Goal: Task Accomplishment & Management: Manage account settings

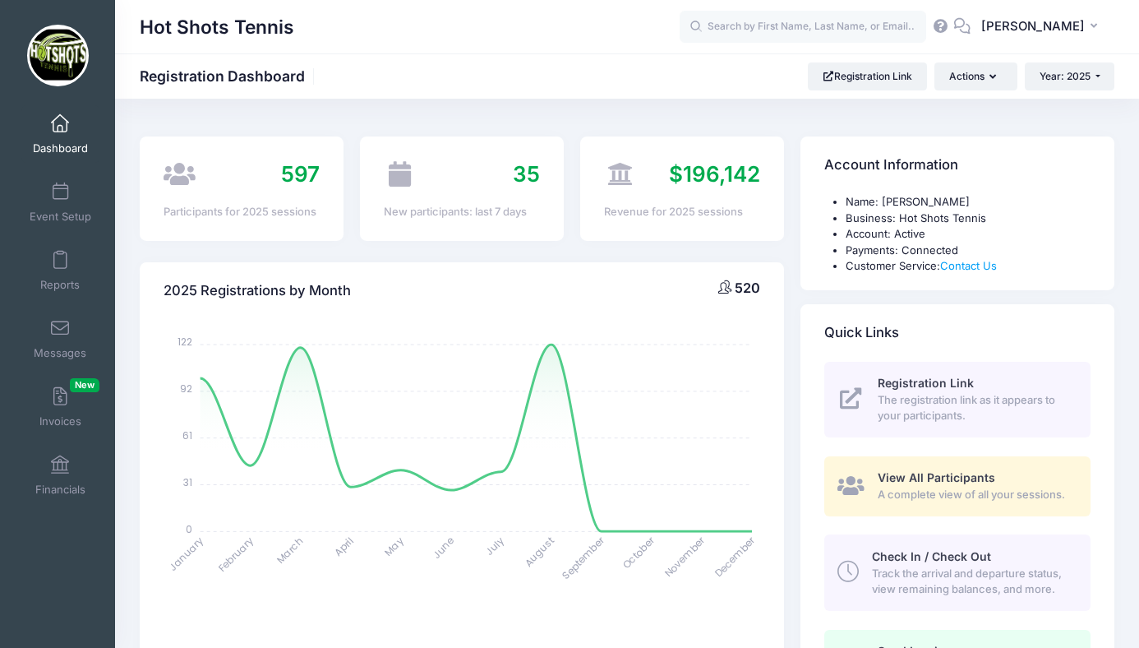
select select
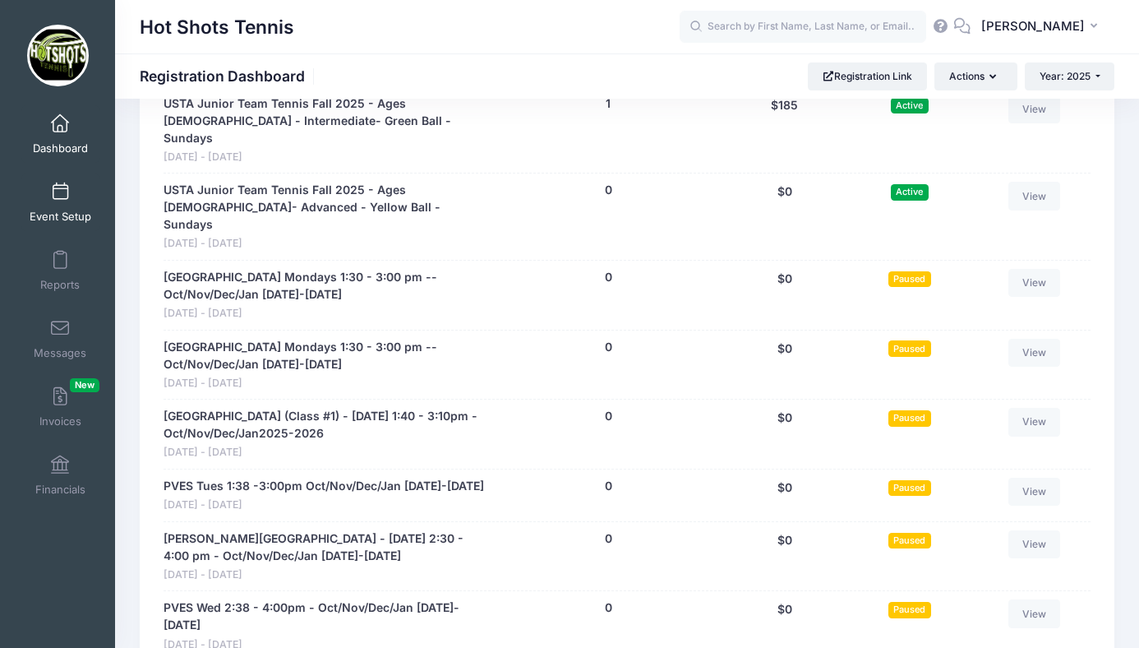
click at [58, 203] on link "Event Setup" at bounding box center [60, 202] width 78 height 58
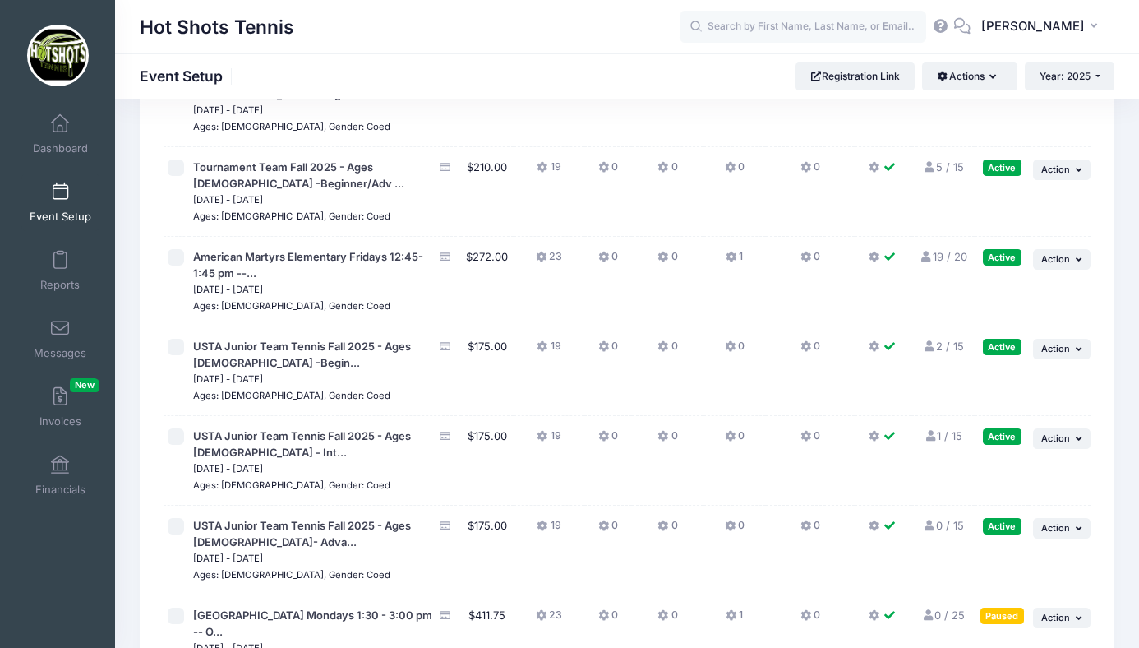
scroll to position [4324, 0]
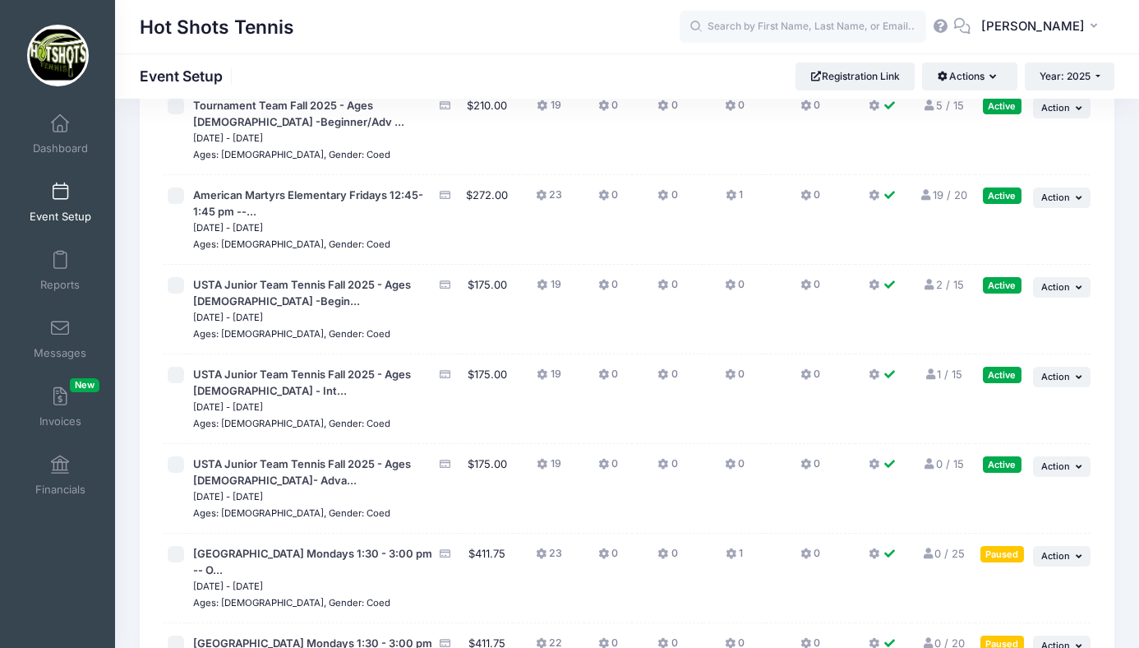
scroll to position [4350, 0]
click at [60, 127] on span at bounding box center [60, 124] width 0 height 18
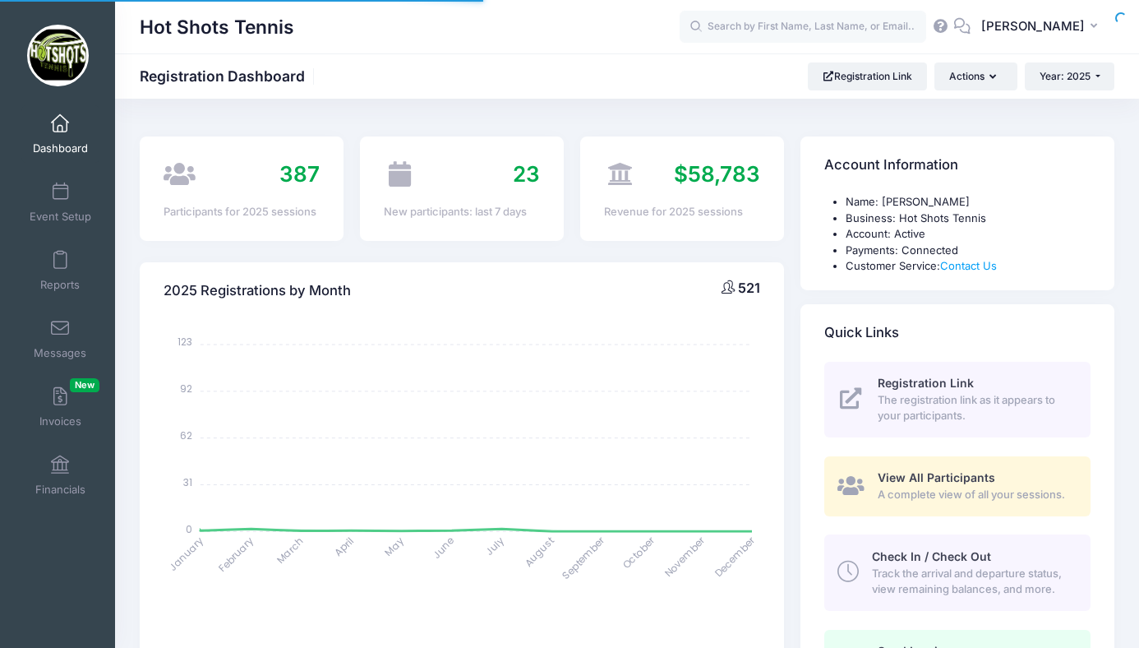
select select
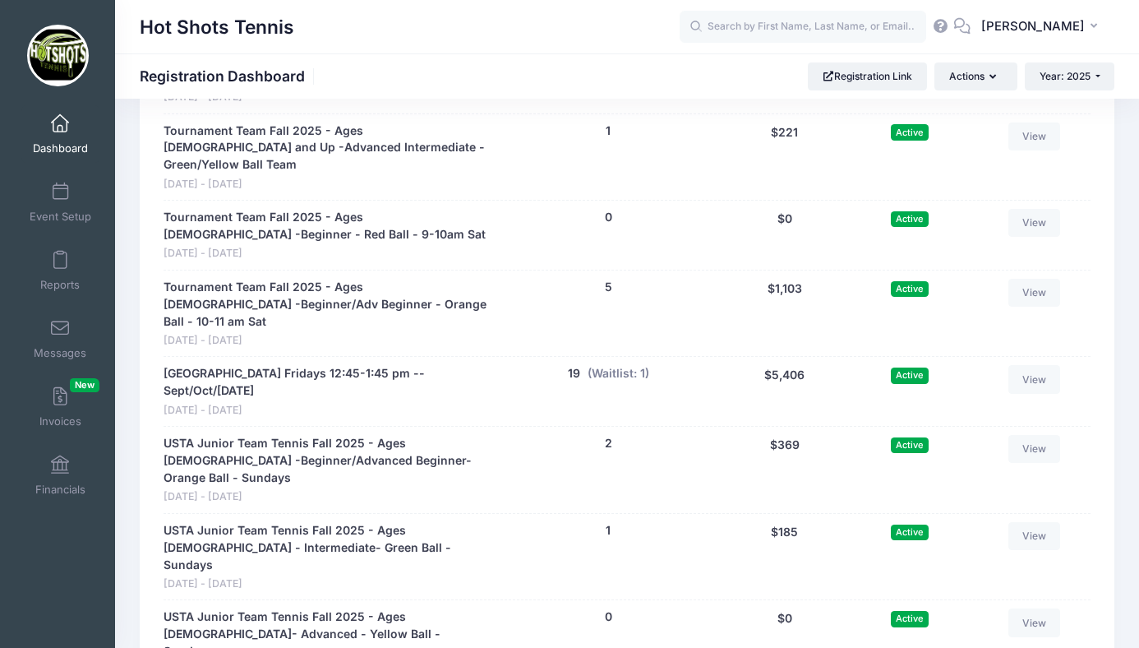
scroll to position [3937, 0]
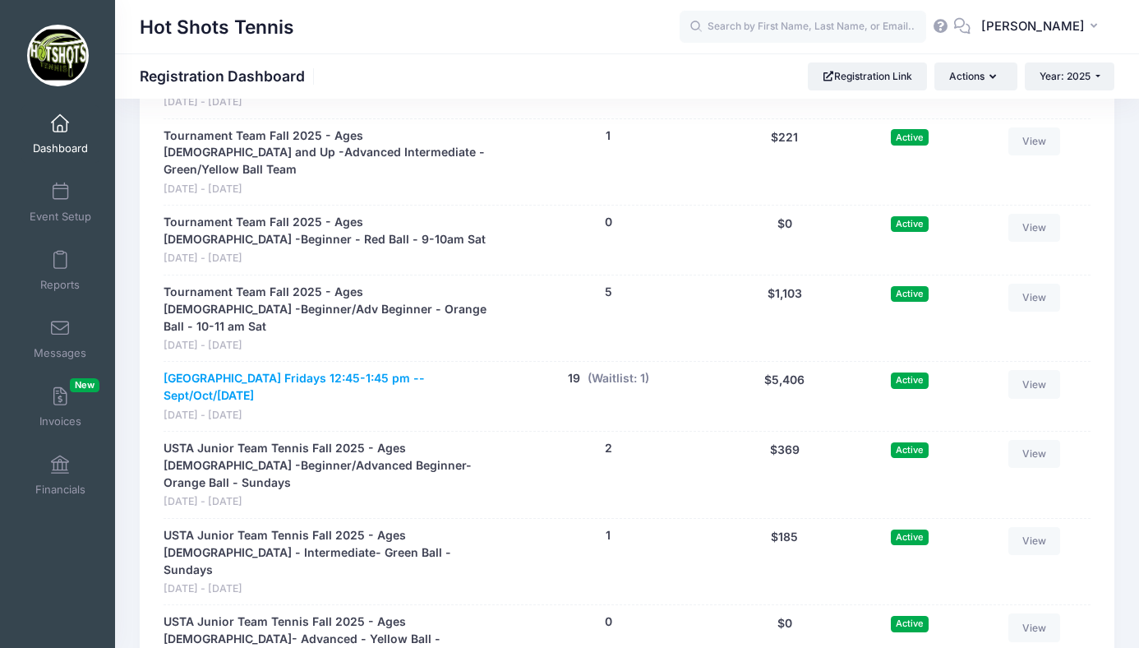
click at [326, 370] on link "[GEOGRAPHIC_DATA] Fridays 12:45-1:45 pm -- Sept/Oct/[DATE]" at bounding box center [326, 387] width 325 height 35
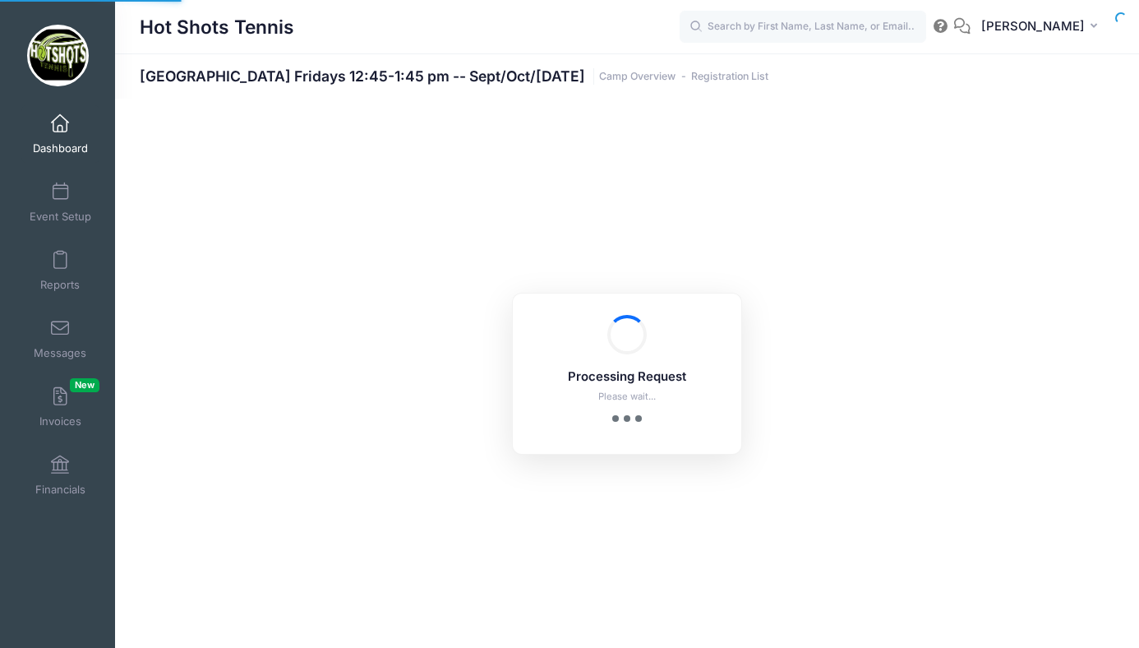
select select "10"
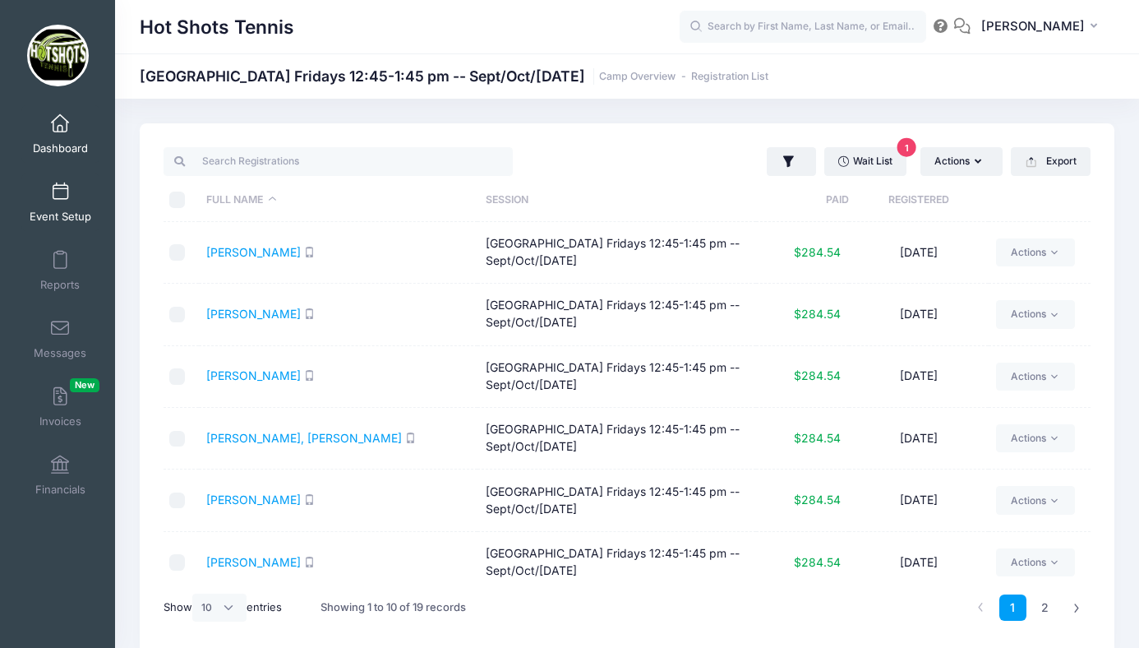
click at [60, 195] on span at bounding box center [60, 192] width 0 height 18
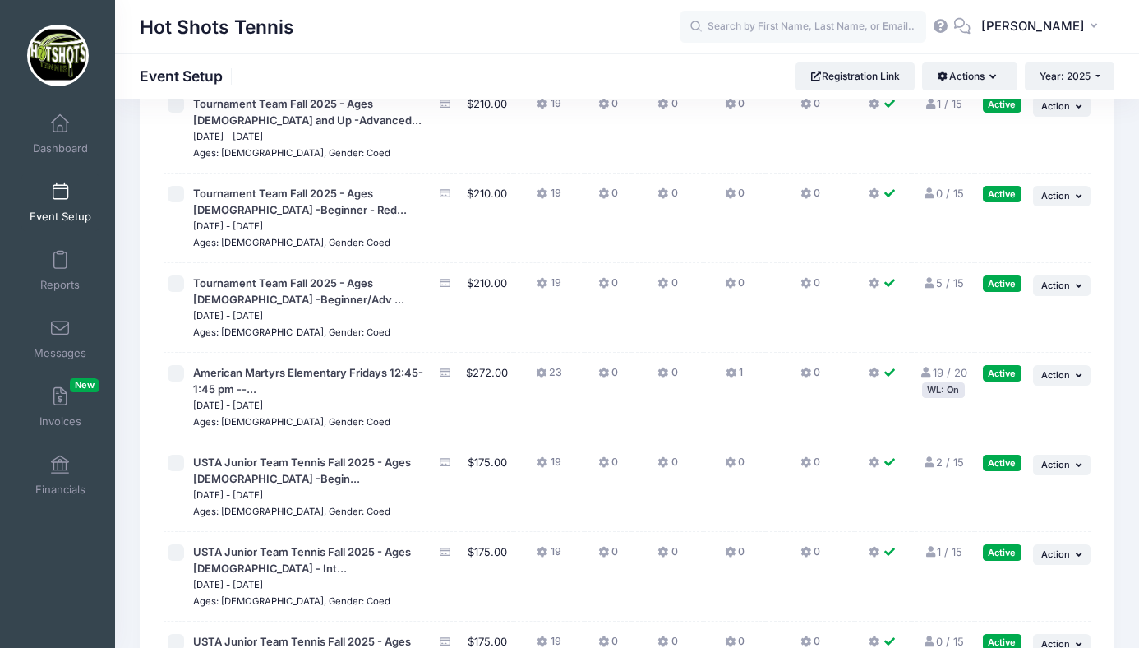
scroll to position [4229, 0]
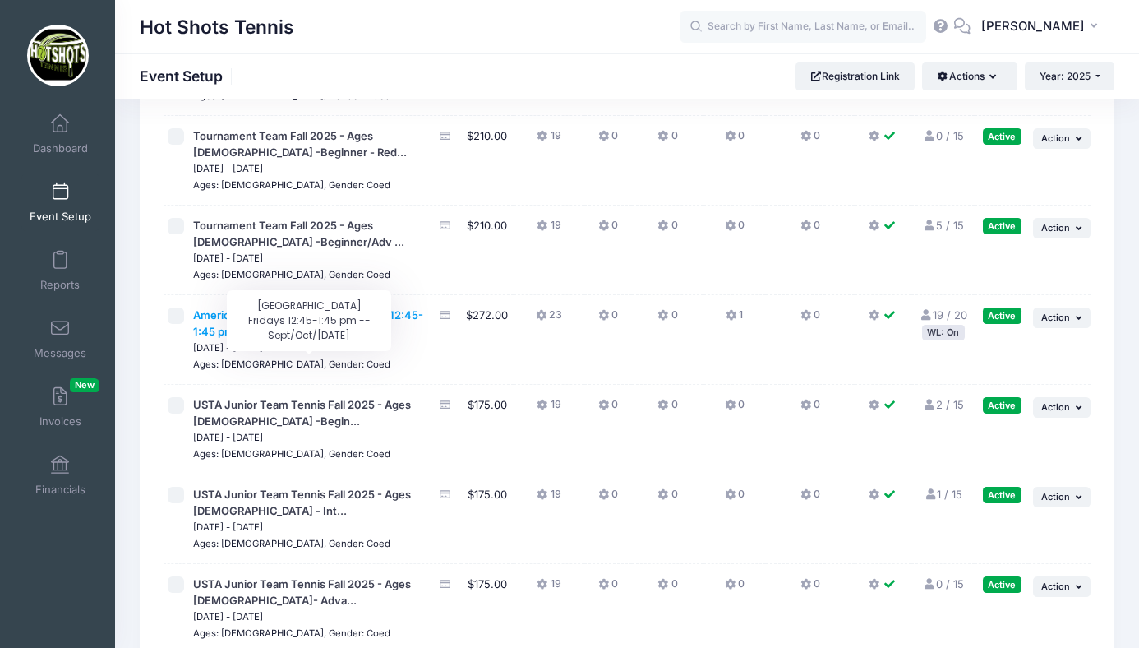
click at [338, 338] on span "American Martyrs Elementary Fridays 12:45-1:45 pm --..." at bounding box center [308, 323] width 230 height 30
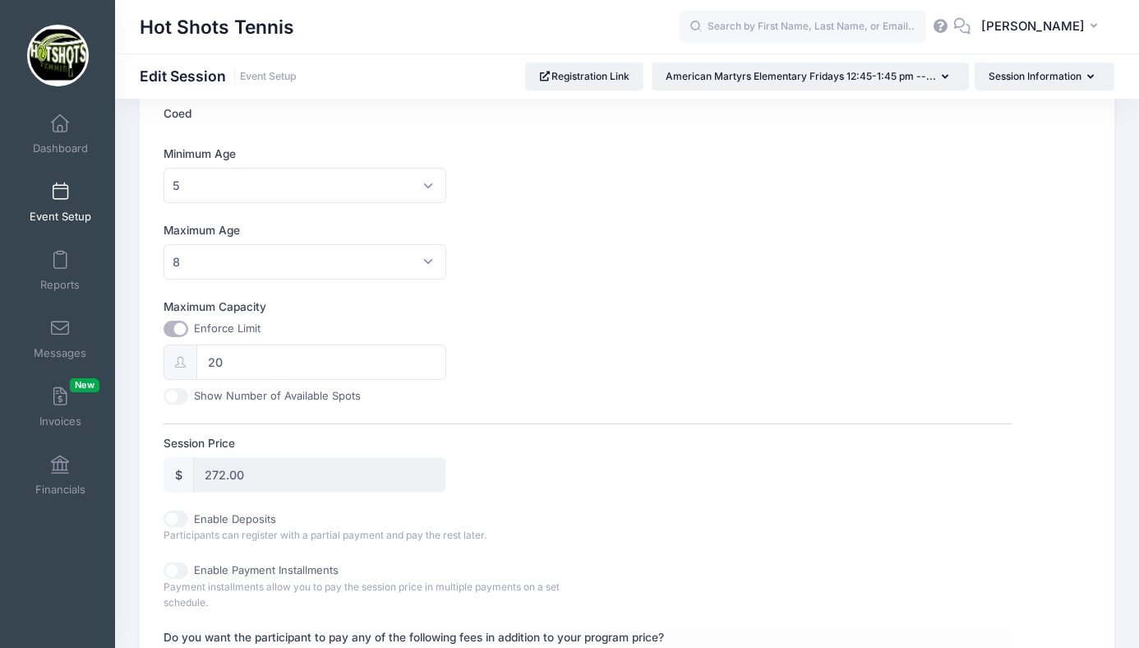
scroll to position [516, 0]
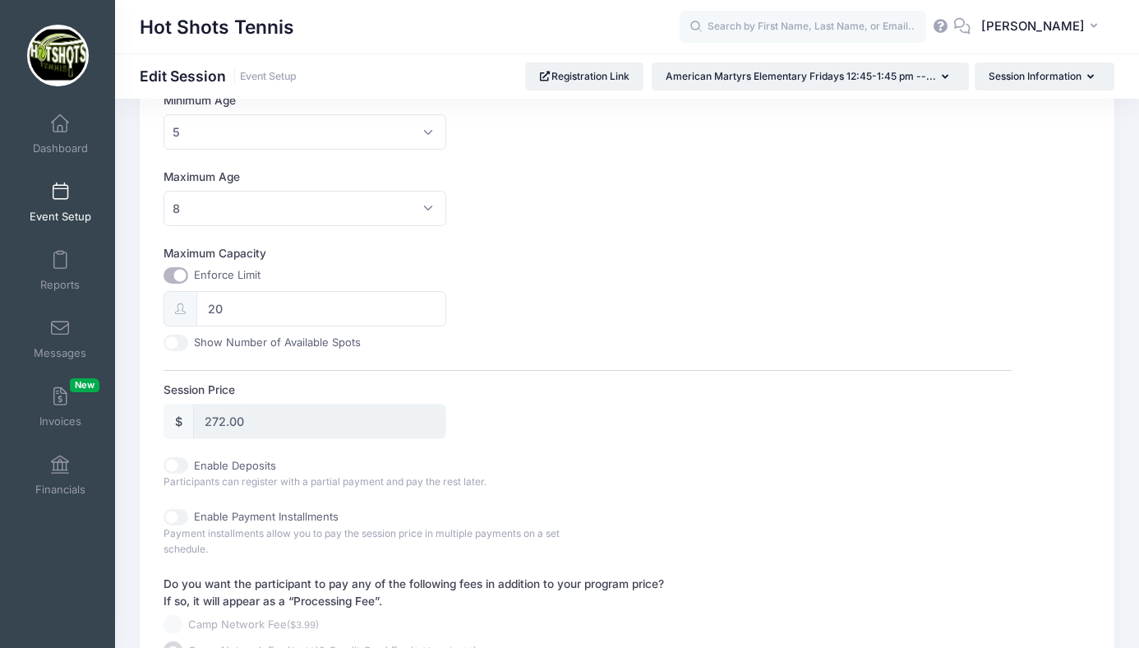
click at [58, 202] on link "Event Setup" at bounding box center [60, 202] width 78 height 58
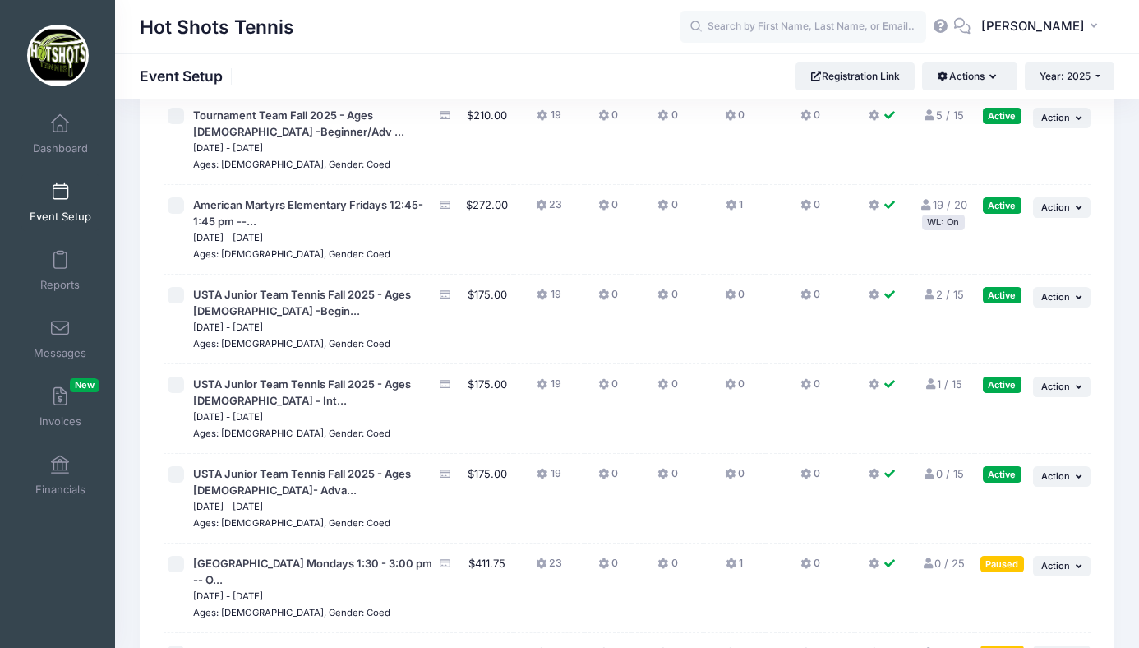
scroll to position [4340, 0]
click at [951, 210] on link "19 / 20 Full" at bounding box center [944, 203] width 48 height 13
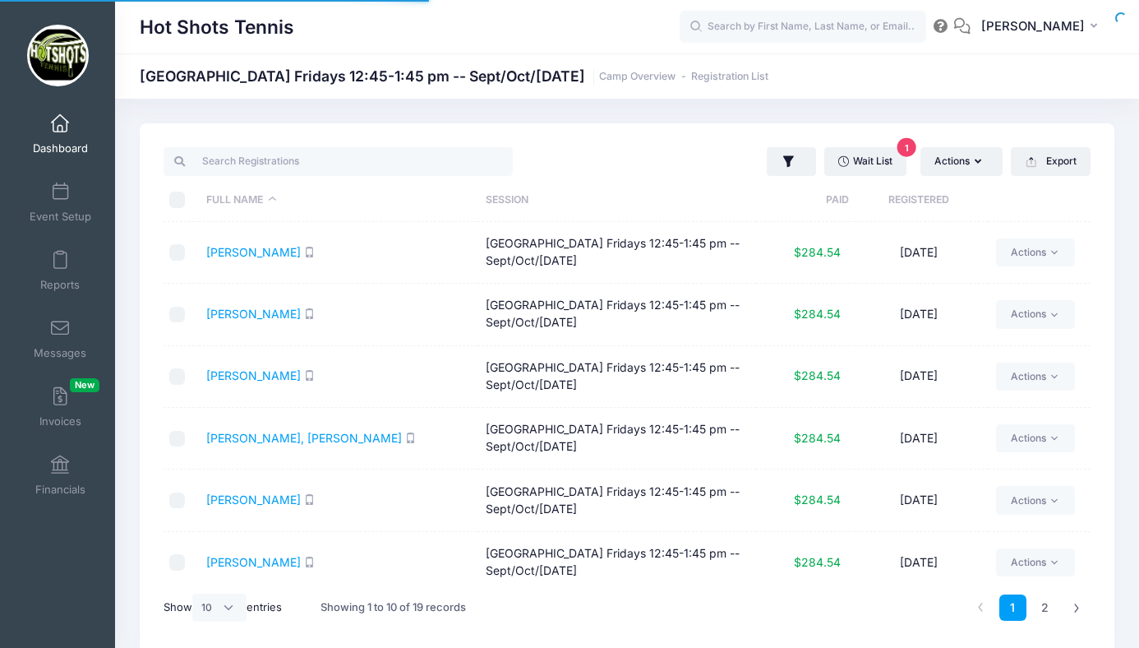
select select "10"
click at [864, 158] on link "Wait List 1" at bounding box center [865, 161] width 82 height 28
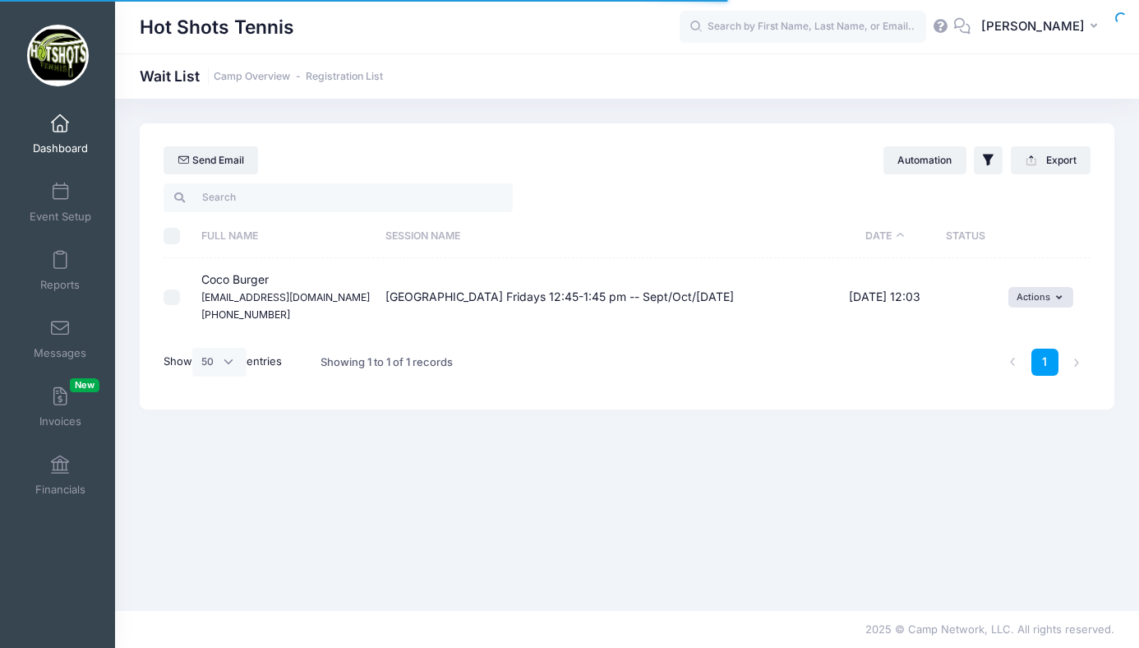
select select "50"
click at [1040, 296] on button "Actions" at bounding box center [1040, 297] width 65 height 20
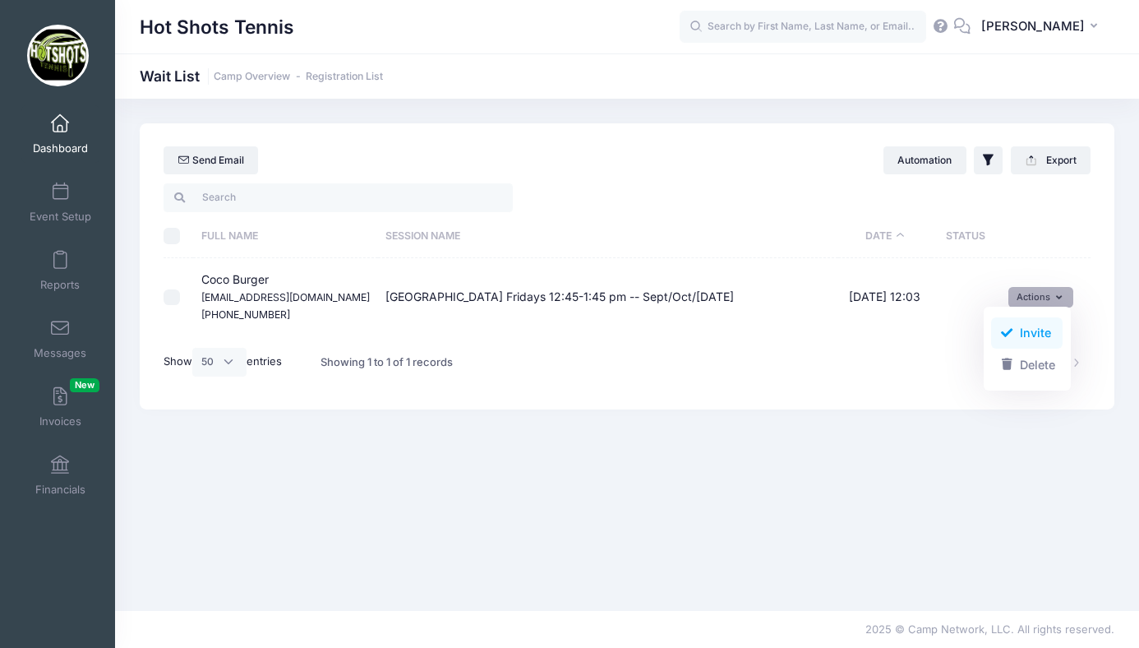
click at [1025, 336] on link "Invite" at bounding box center [1026, 332] width 71 height 31
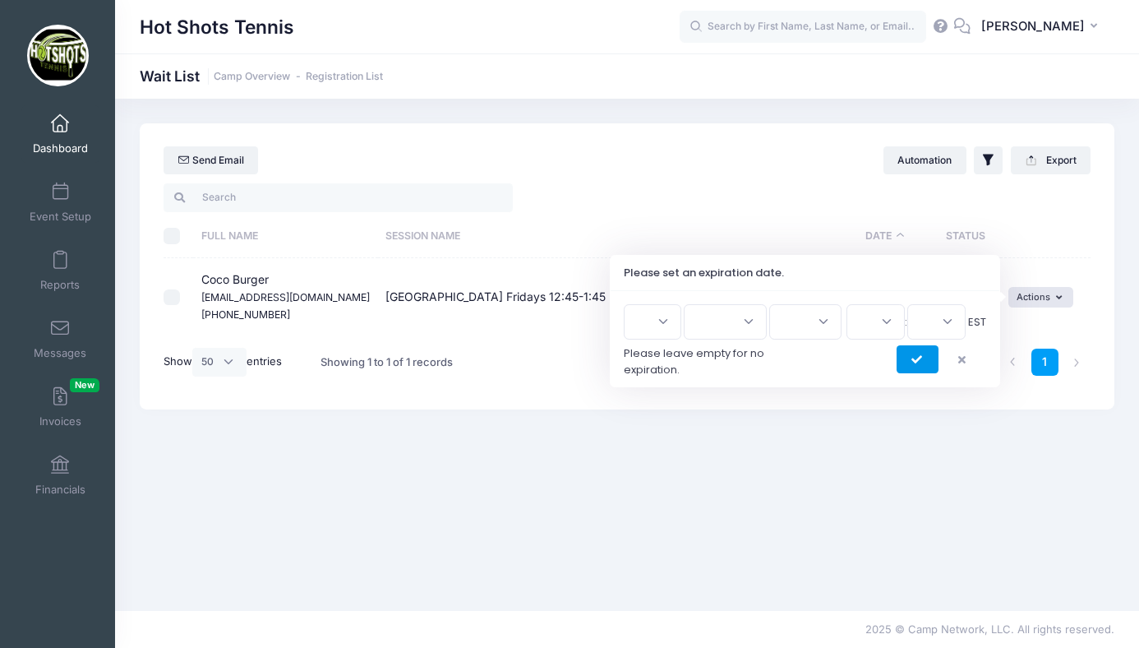
click at [920, 360] on icon "submit" at bounding box center [917, 360] width 13 height 0
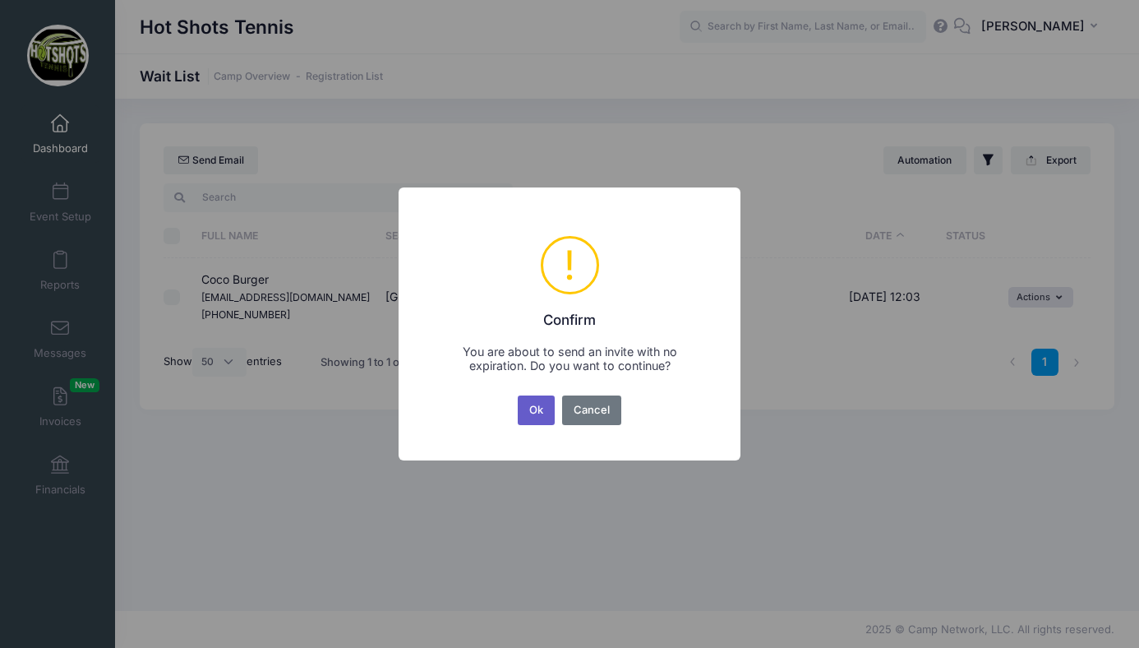
click at [541, 405] on button "Ok" at bounding box center [537, 410] width 38 height 30
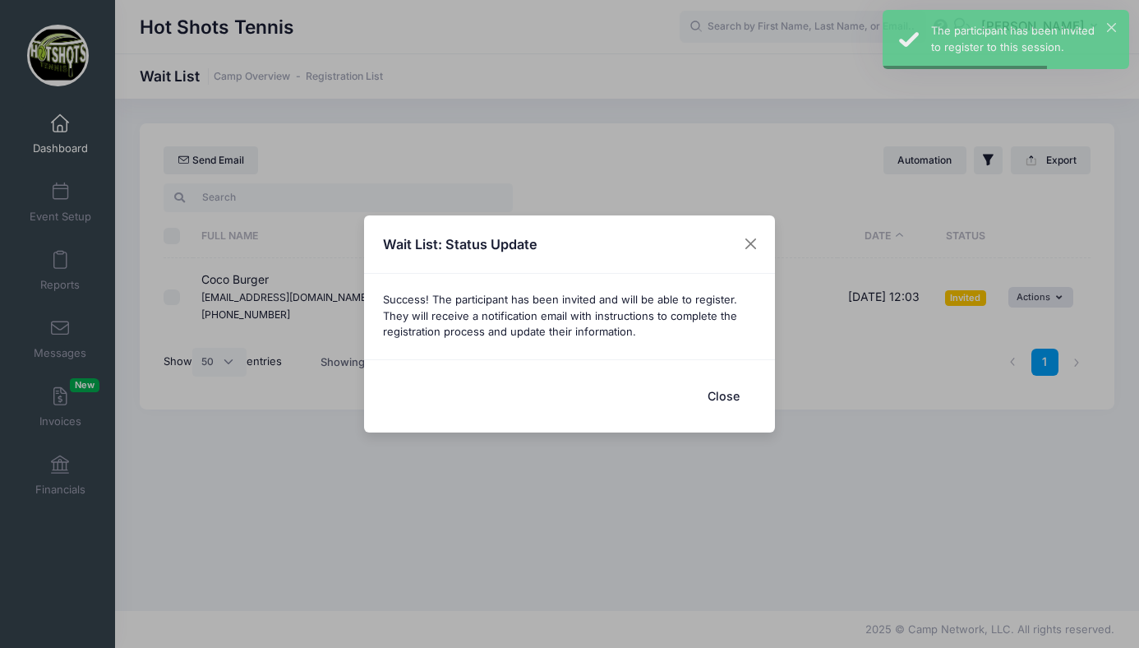
click at [720, 391] on button "Close" at bounding box center [723, 395] width 66 height 35
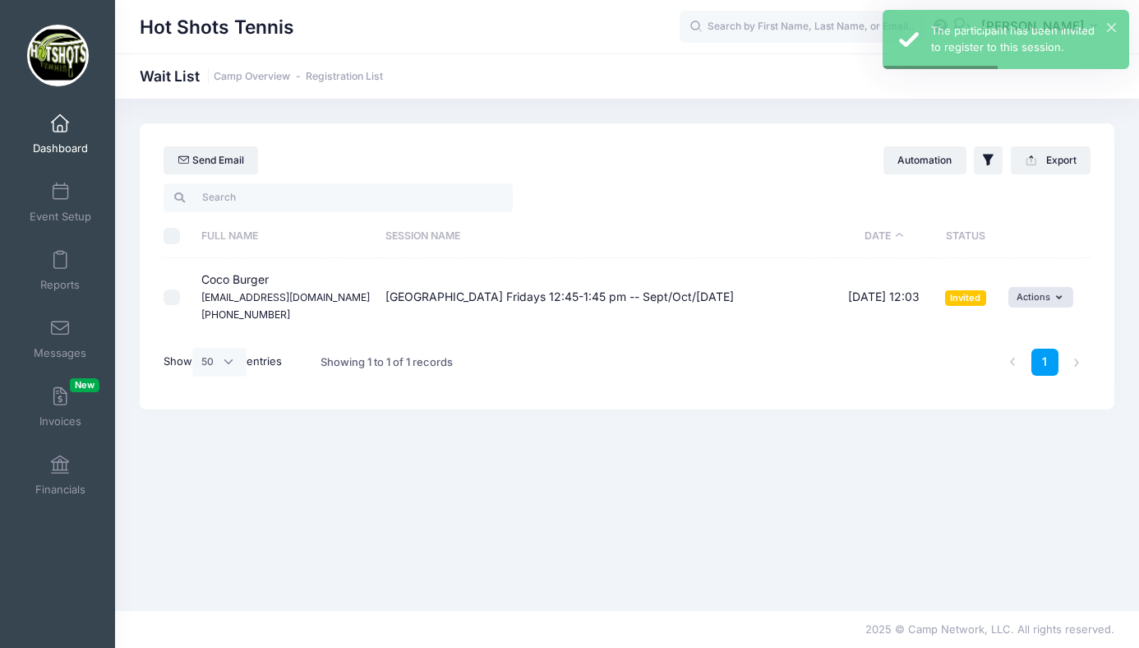
click at [60, 122] on span at bounding box center [60, 124] width 0 height 18
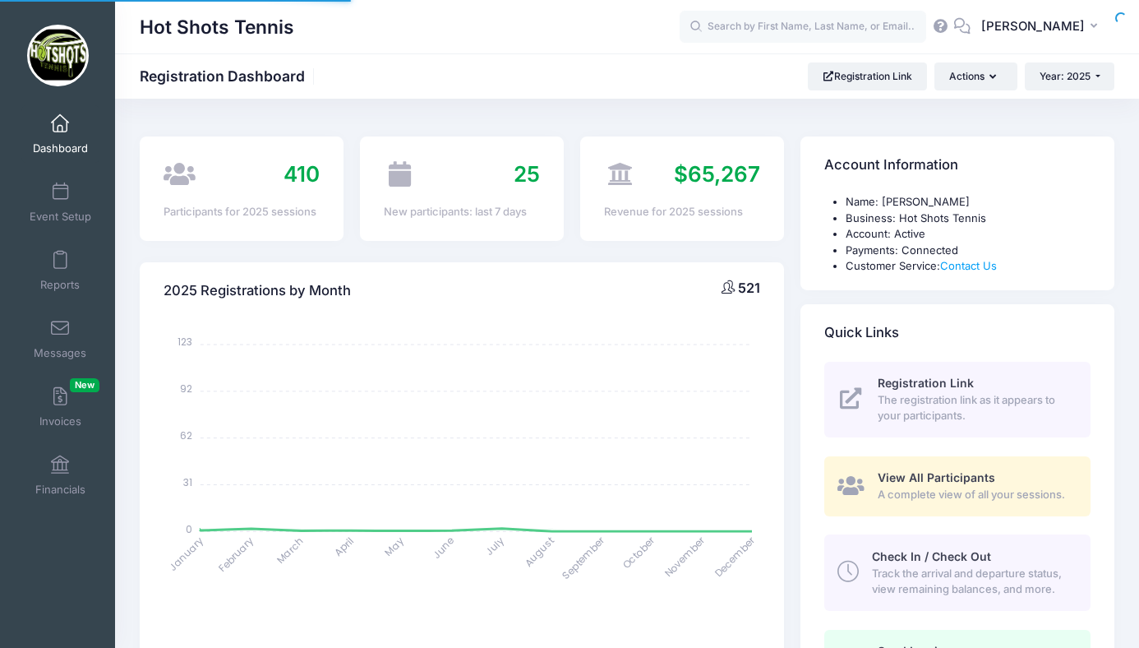
select select
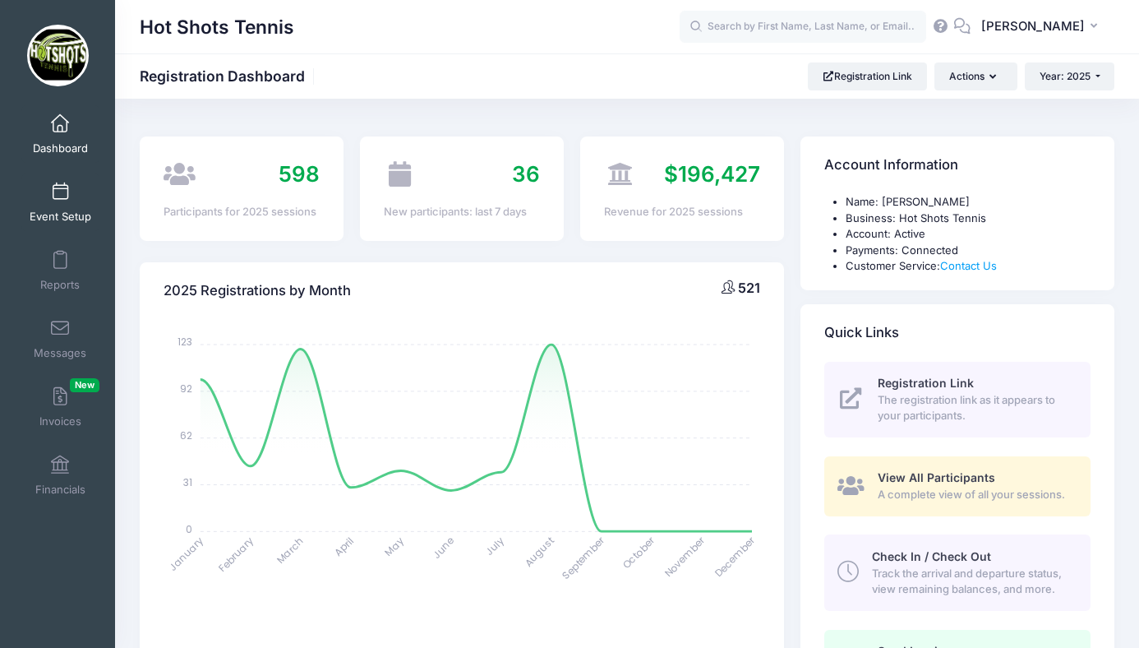
click at [60, 195] on span at bounding box center [60, 192] width 0 height 18
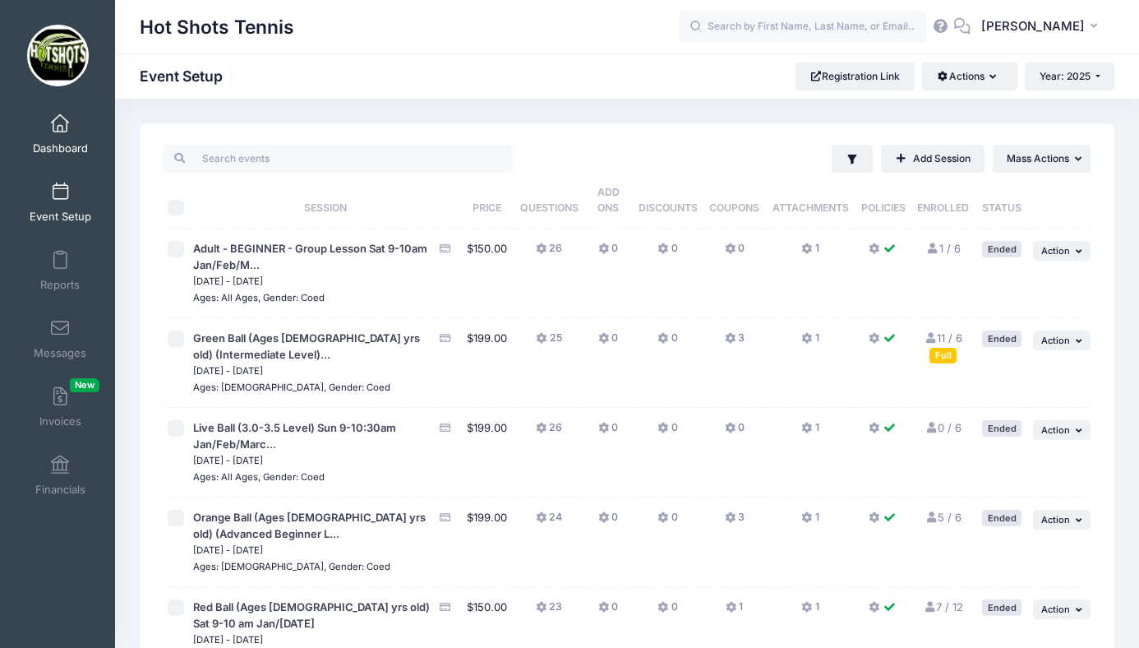
click at [60, 131] on span at bounding box center [60, 124] width 0 height 18
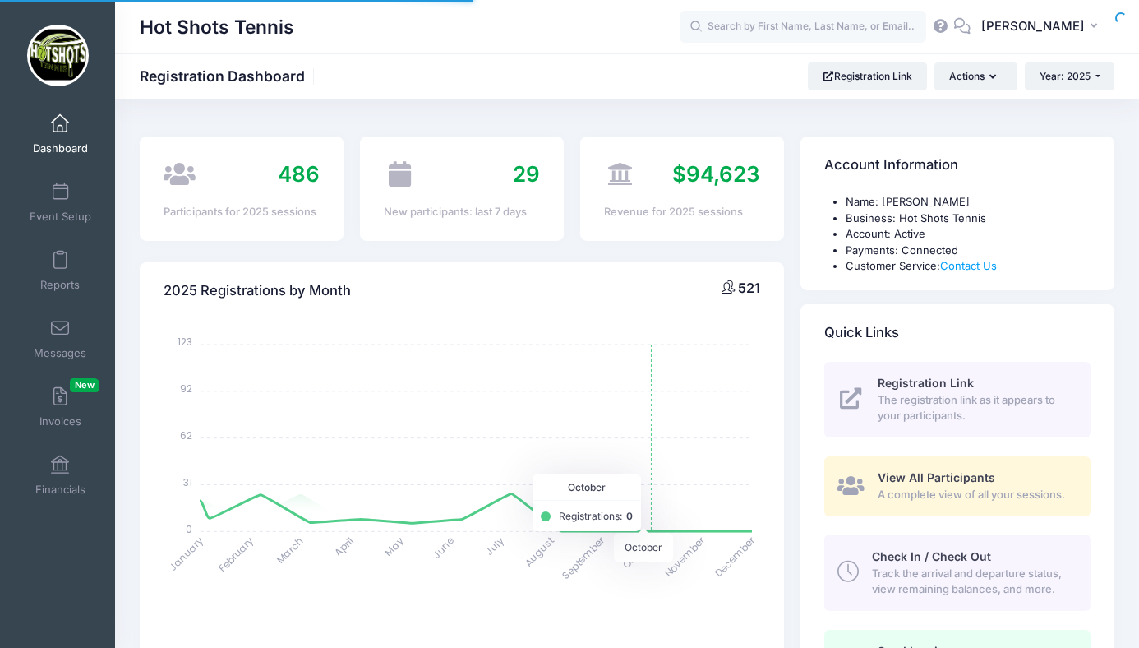
select select
